Goal: Transaction & Acquisition: Download file/media

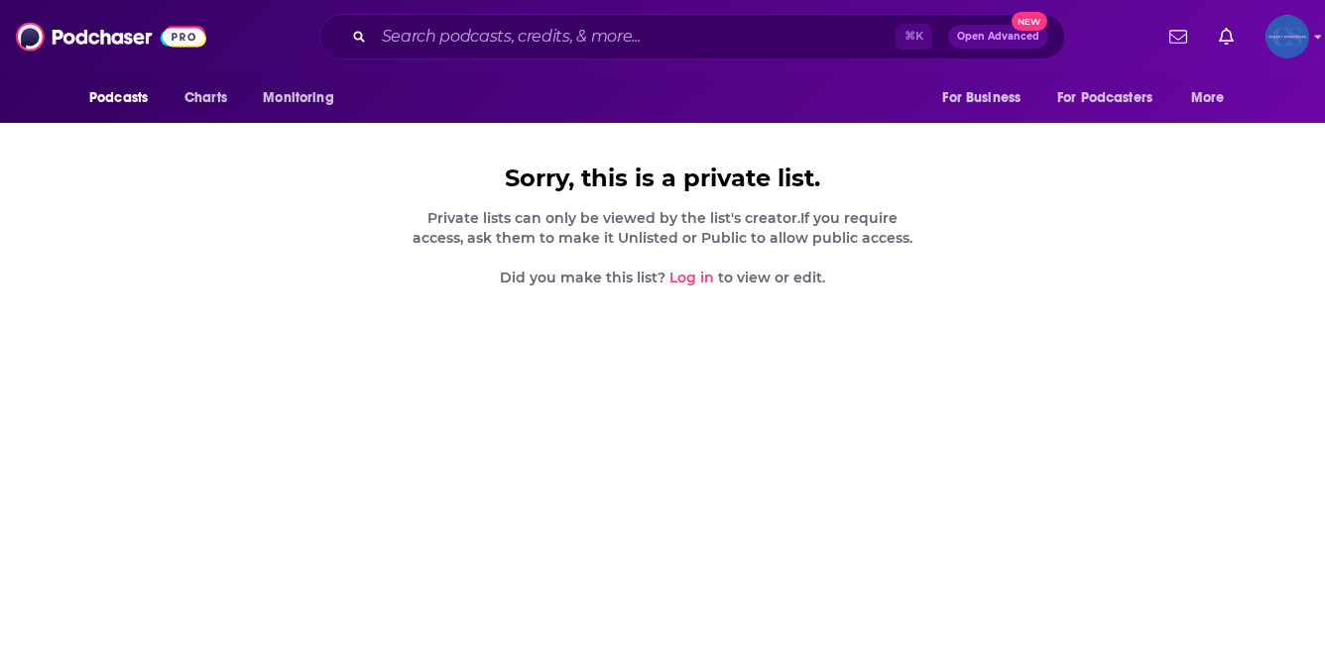
click at [1297, 35] on img "Logged in as ClearyStrategies" at bounding box center [1287, 37] width 44 height 44
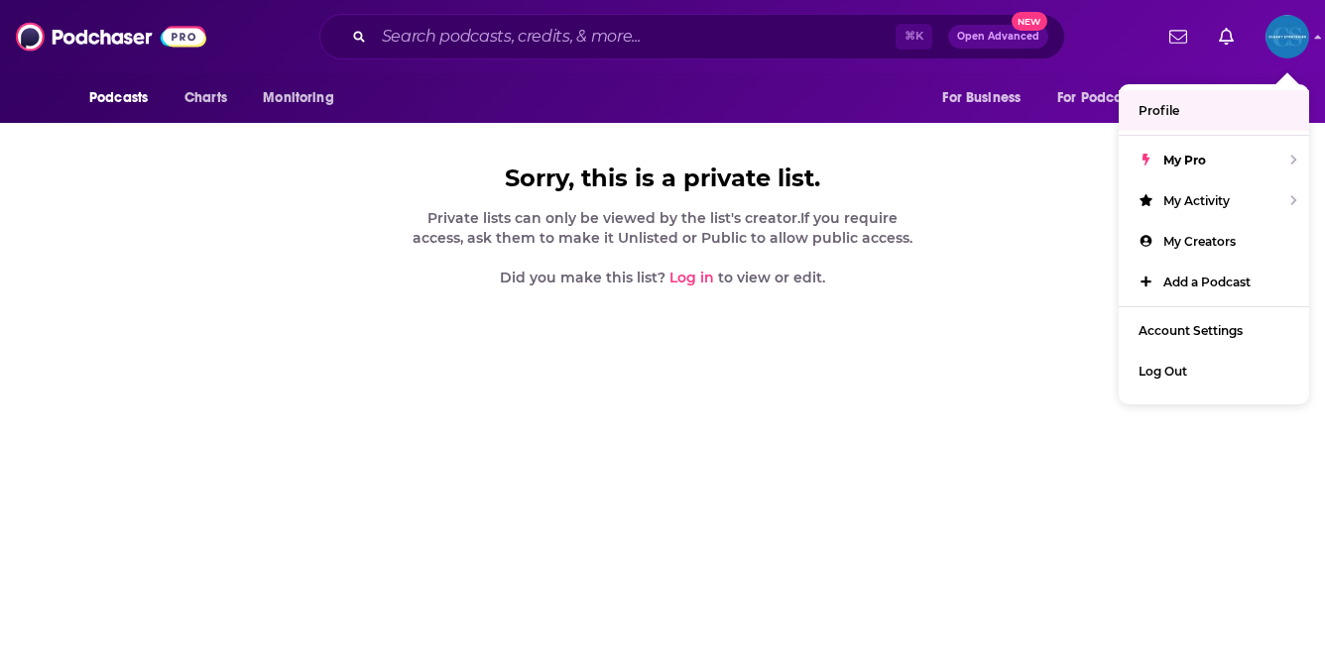
click at [1056, 168] on div "Sorry, this is a private list. Private lists can only be viewed by the list's c…" at bounding box center [662, 239] width 1325 height 478
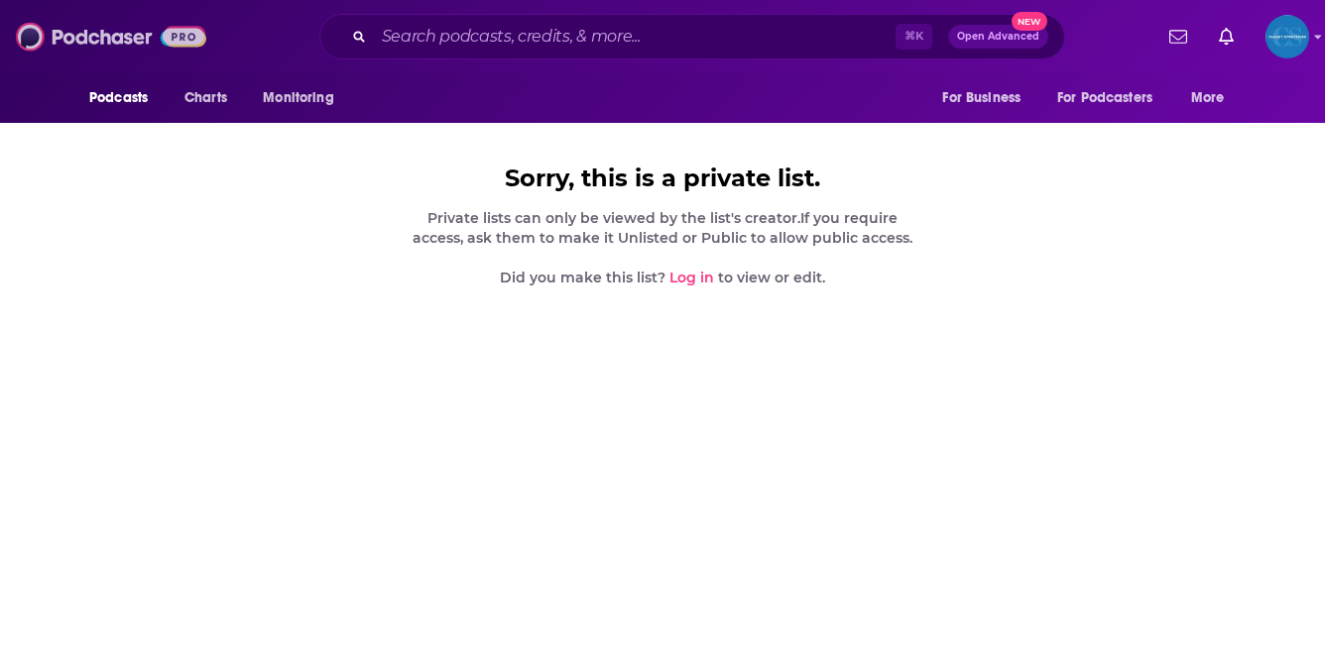
click at [71, 24] on img at bounding box center [111, 37] width 190 height 38
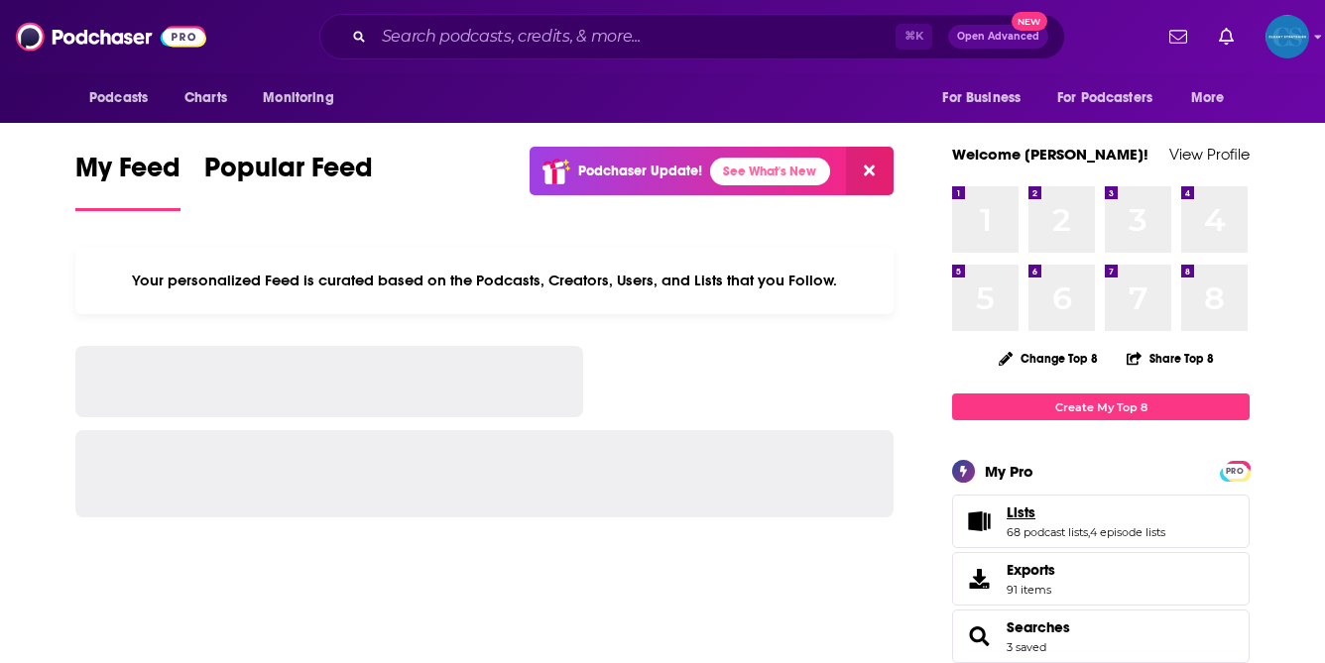
click at [1048, 509] on link "Lists" at bounding box center [1086, 513] width 159 height 18
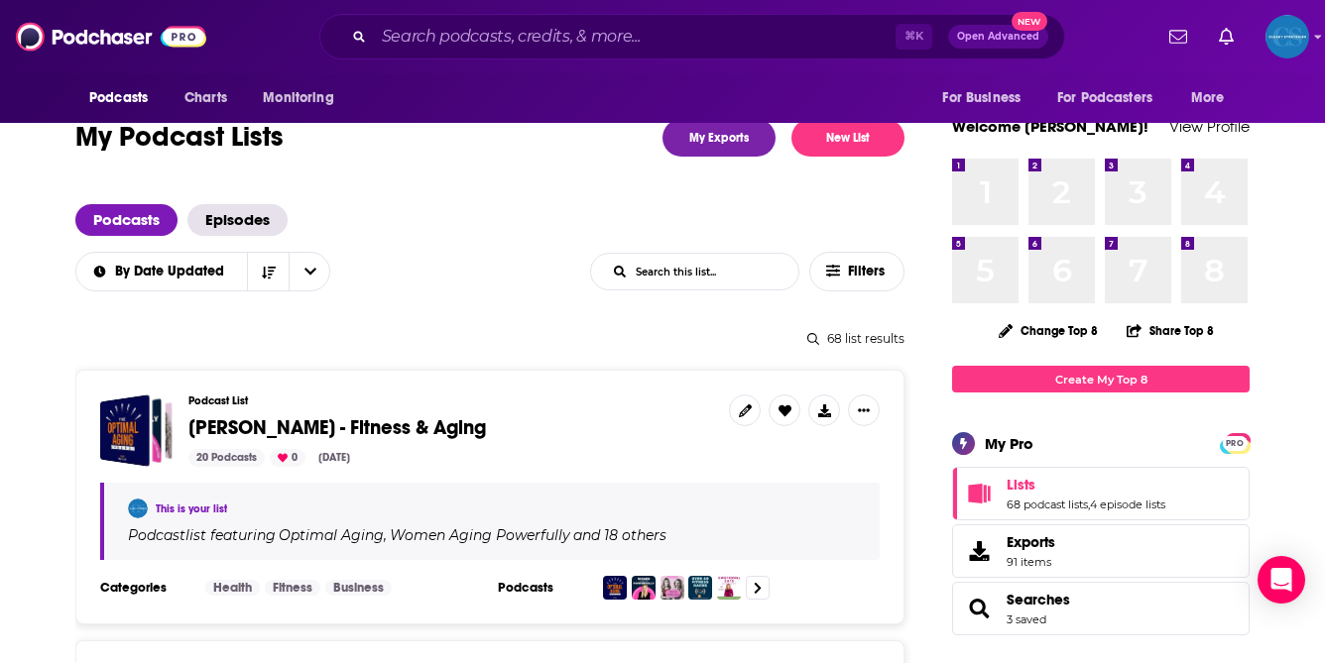
scroll to position [54, 0]
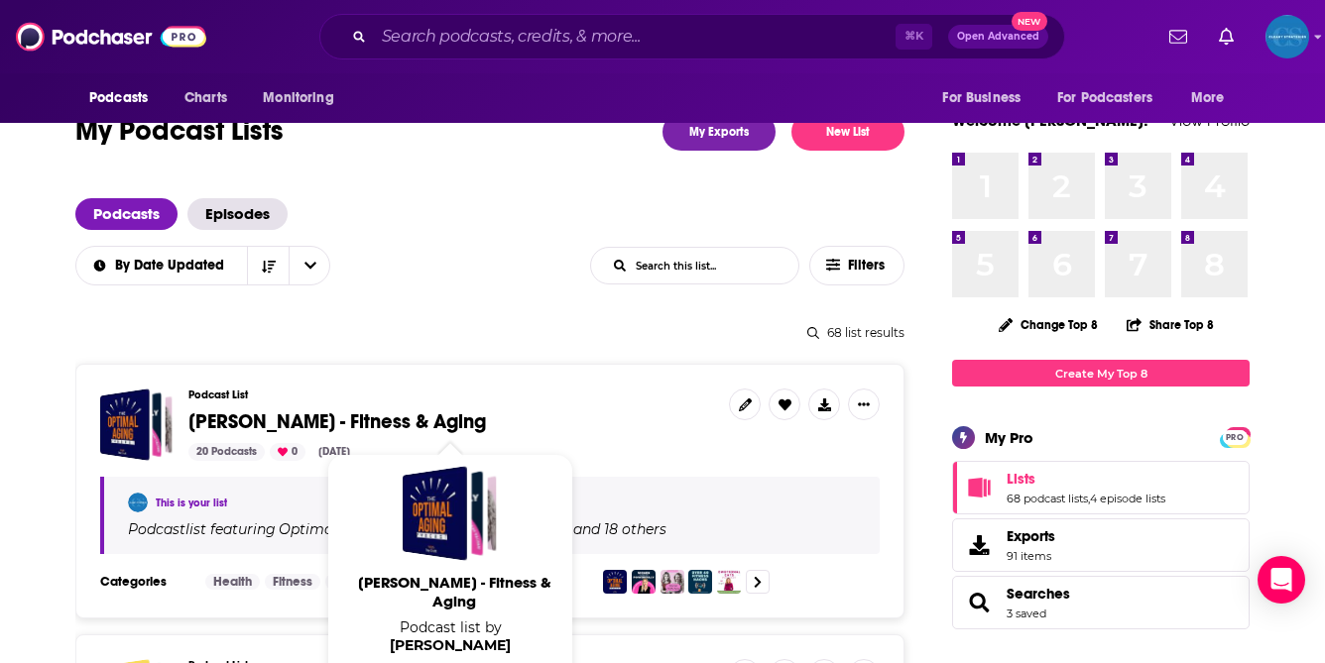
click at [397, 418] on span "[PERSON_NAME] - Fitness & Aging" at bounding box center [337, 422] width 298 height 25
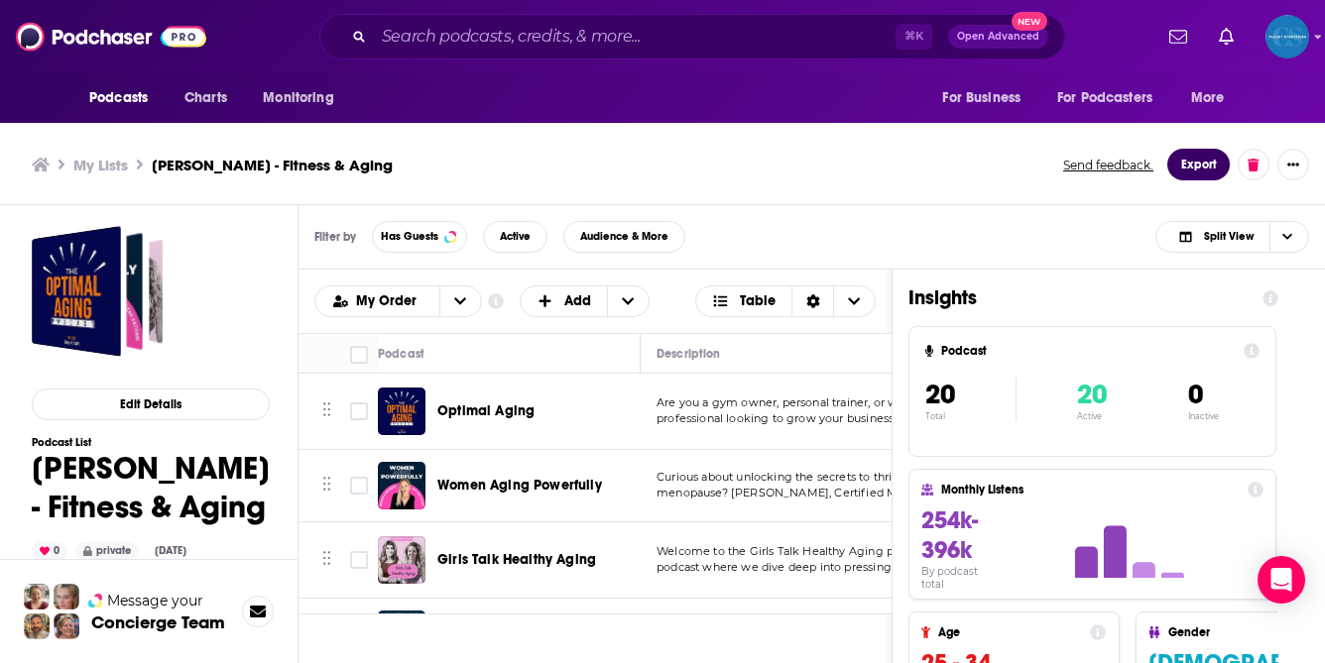
click at [1194, 159] on button "Export" at bounding box center [1198, 165] width 62 height 32
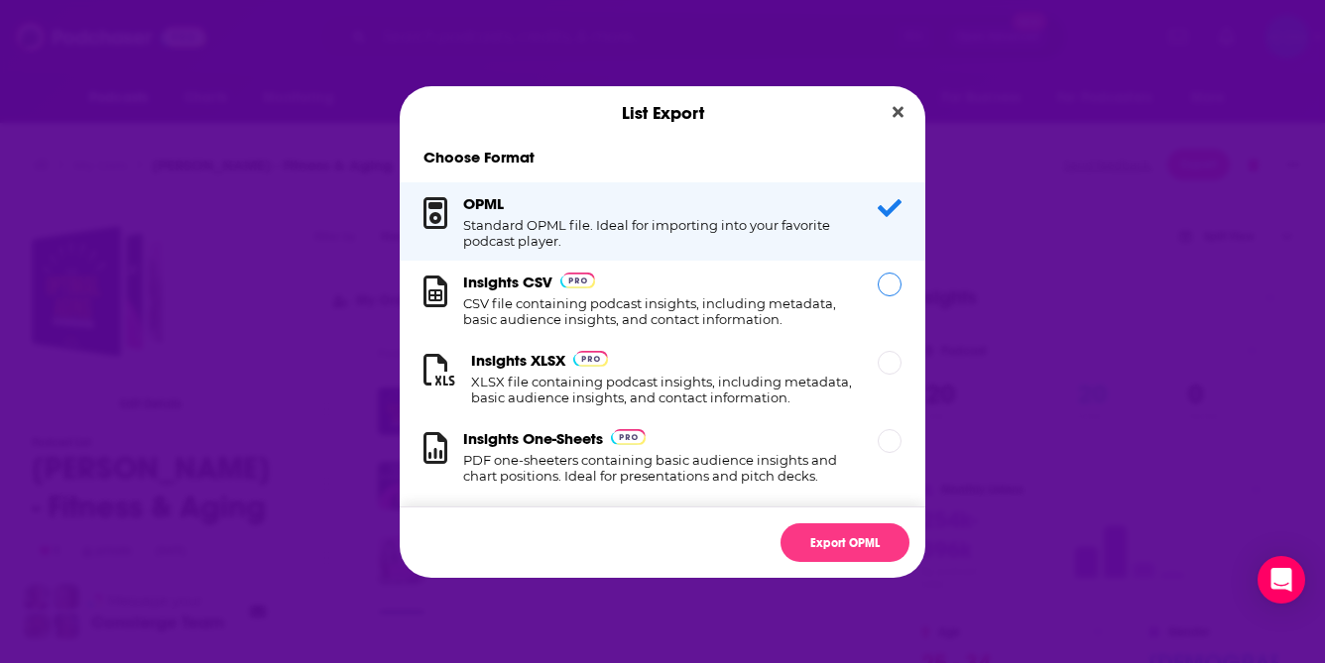
click at [689, 293] on div "Insights CSV CSV file containing podcast insights, including metadata, basic au…" at bounding box center [658, 300] width 391 height 55
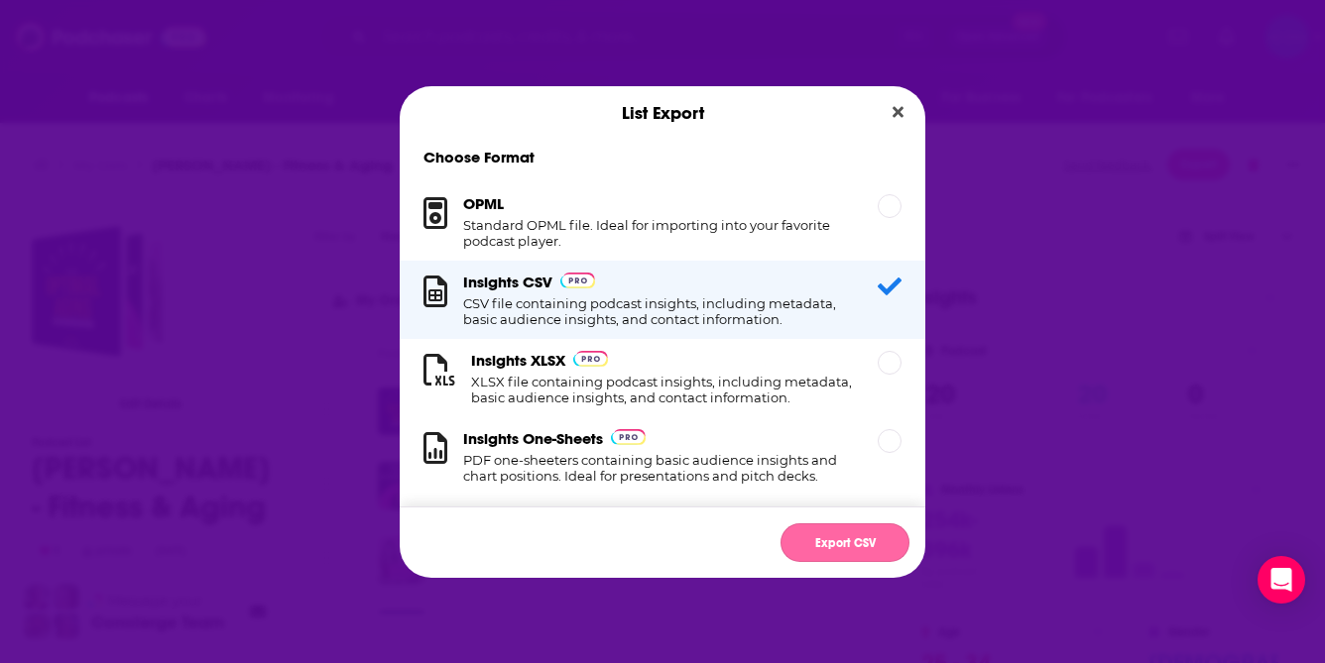
click at [837, 555] on button "Export CSV" at bounding box center [845, 543] width 129 height 39
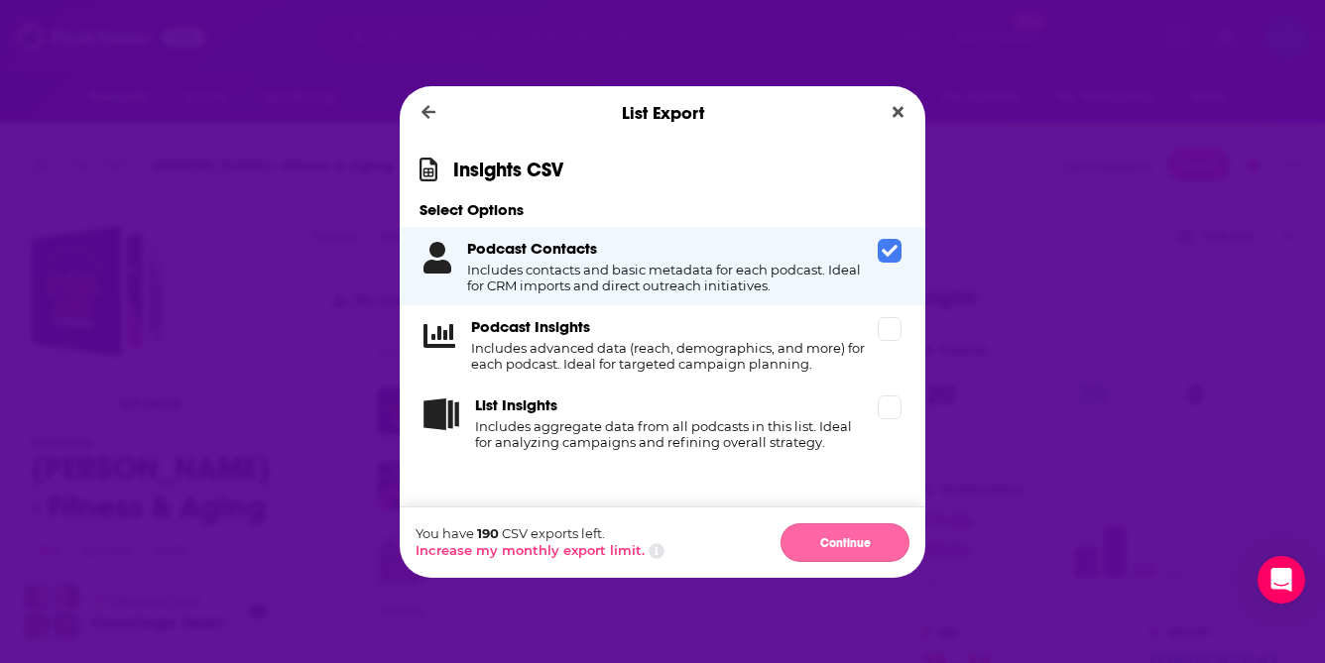
click at [860, 535] on button "Continue" at bounding box center [845, 543] width 129 height 39
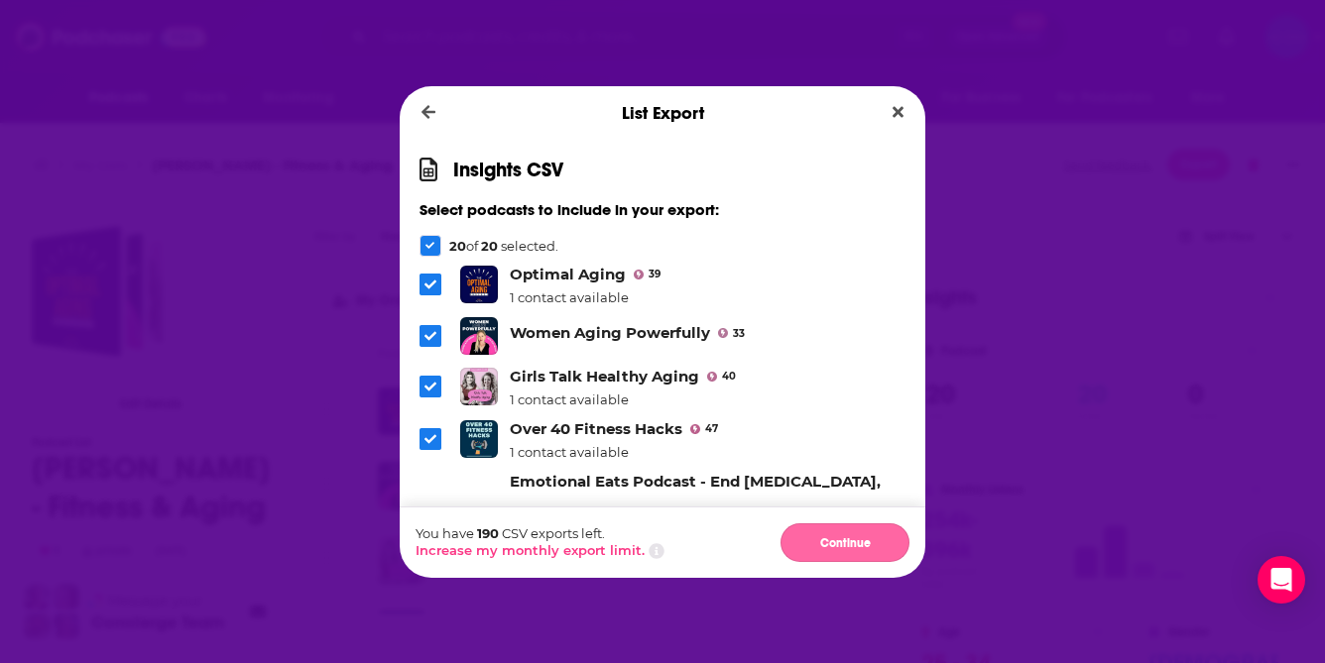
click at [832, 543] on button "Continue" at bounding box center [845, 543] width 129 height 39
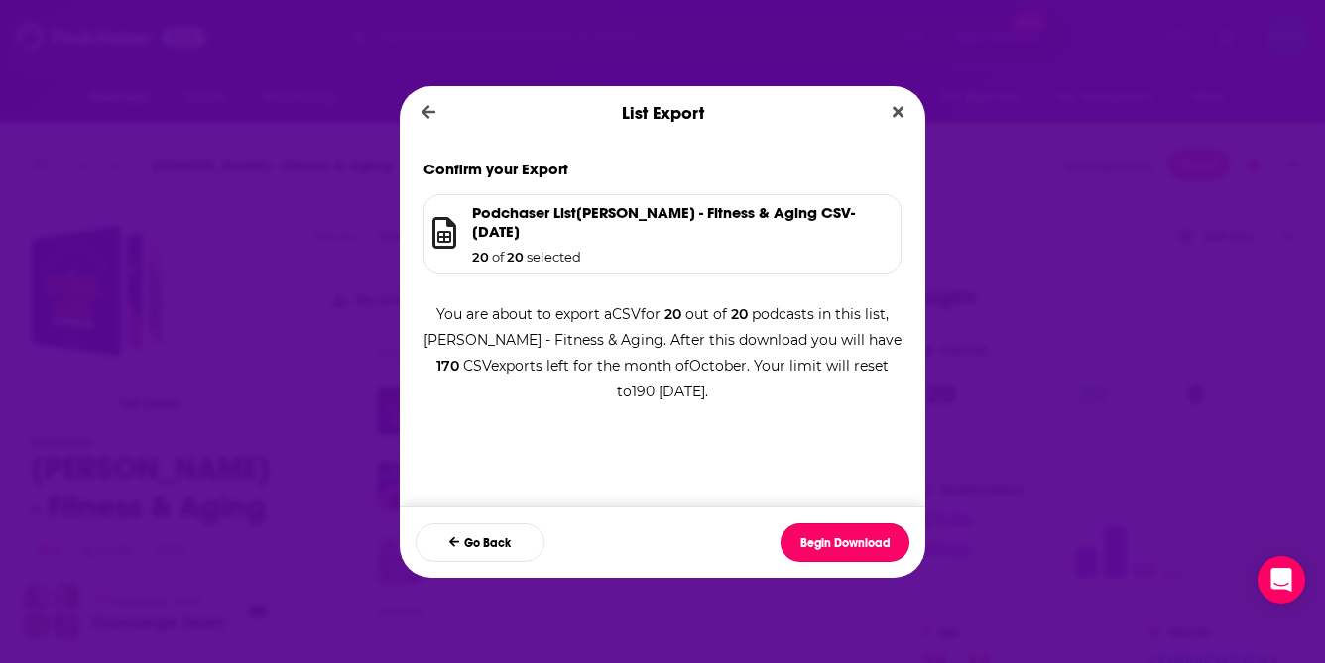
click at [832, 543] on button "Begin Download" at bounding box center [845, 543] width 129 height 39
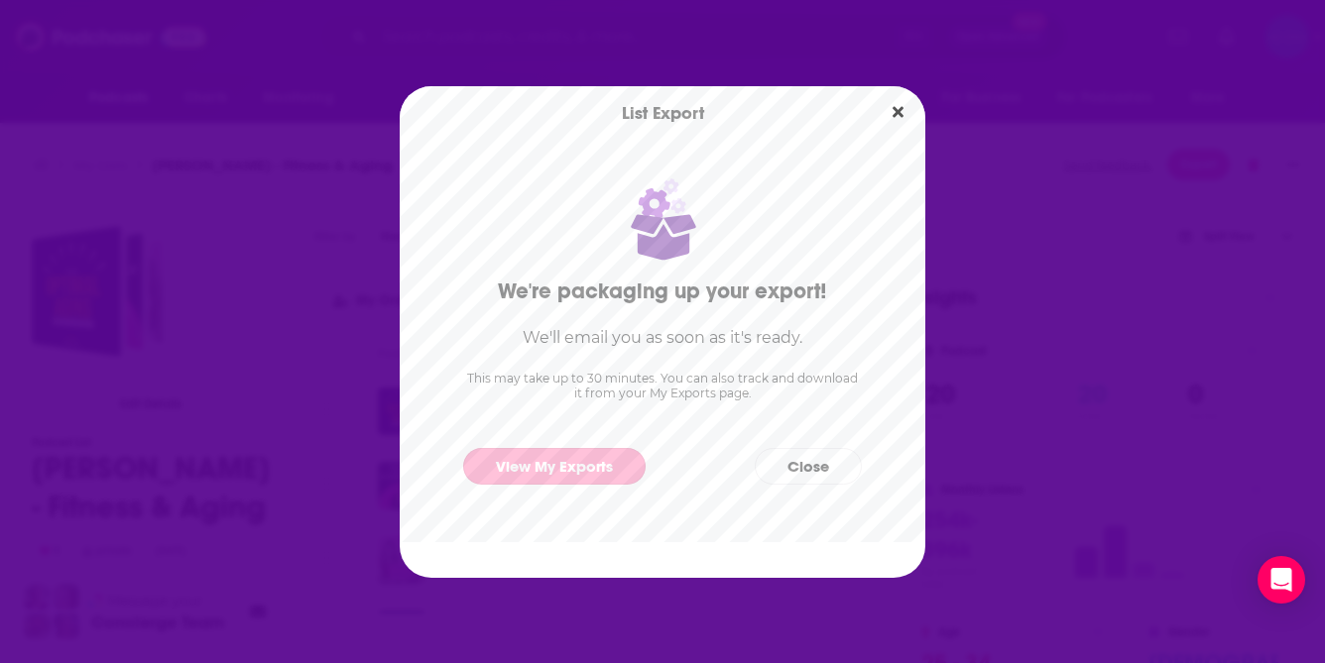
click at [577, 471] on link "View My Exports" at bounding box center [554, 466] width 182 height 37
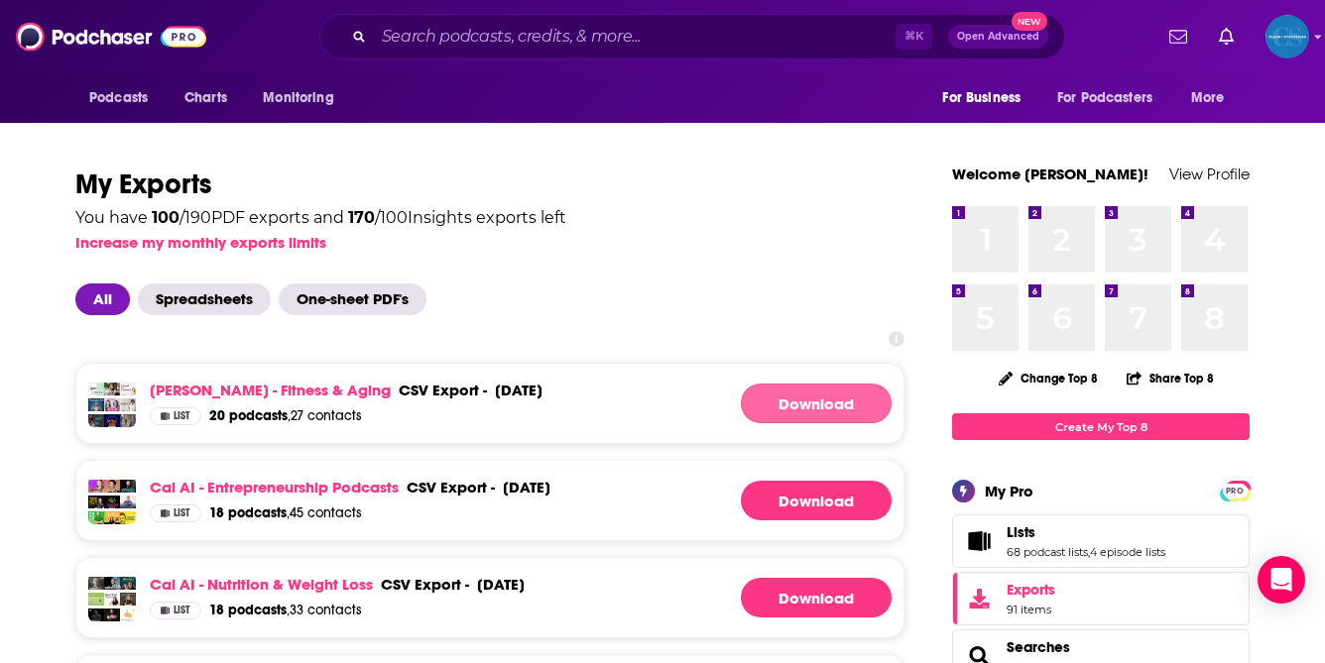
click at [794, 395] on link "Download" at bounding box center [816, 404] width 151 height 40
